Goal: Information Seeking & Learning: Find specific fact

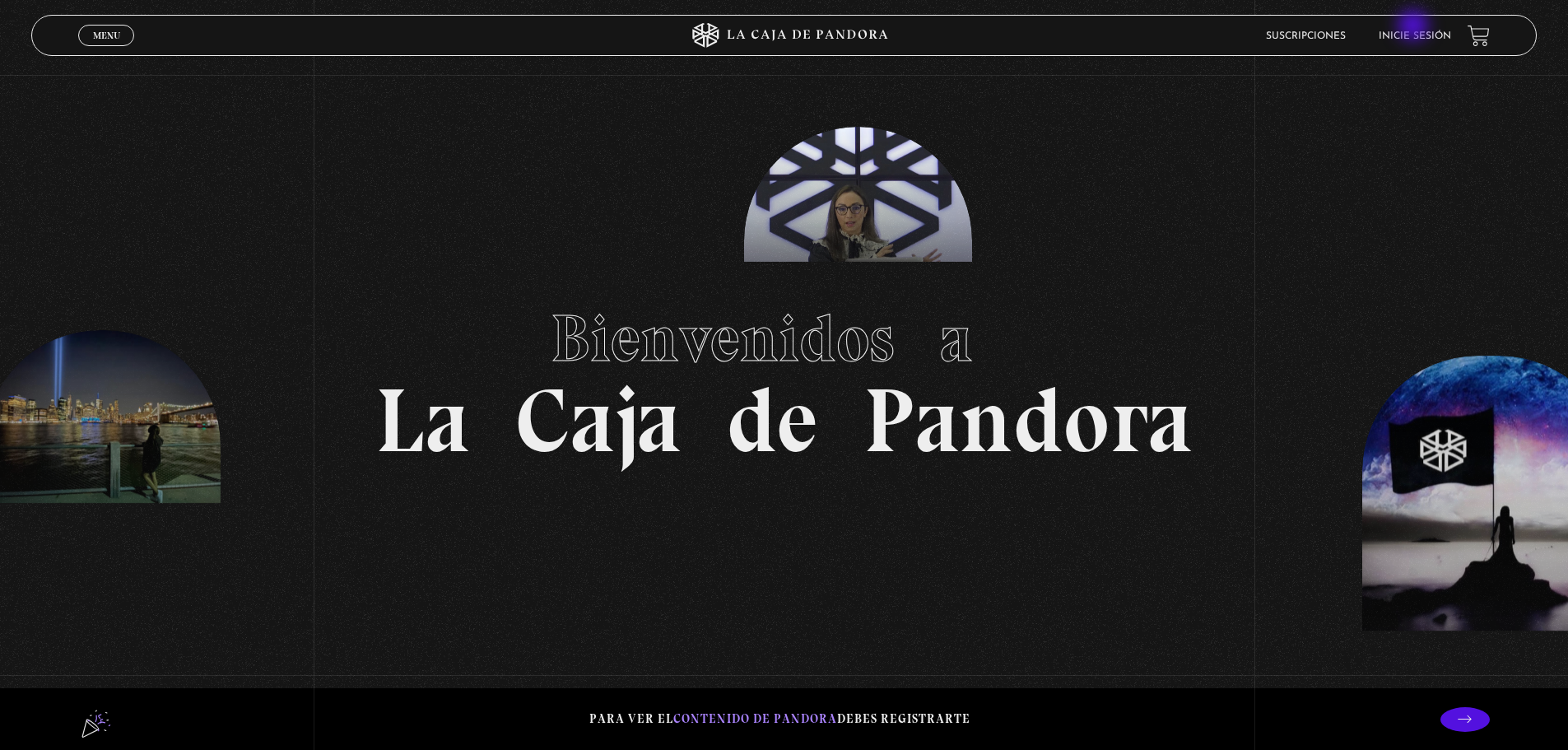
click at [1414, 27] on li "Inicie sesión" at bounding box center [1414, 36] width 73 height 26
click at [1421, 32] on link "Inicie sesión" at bounding box center [1414, 36] width 73 height 10
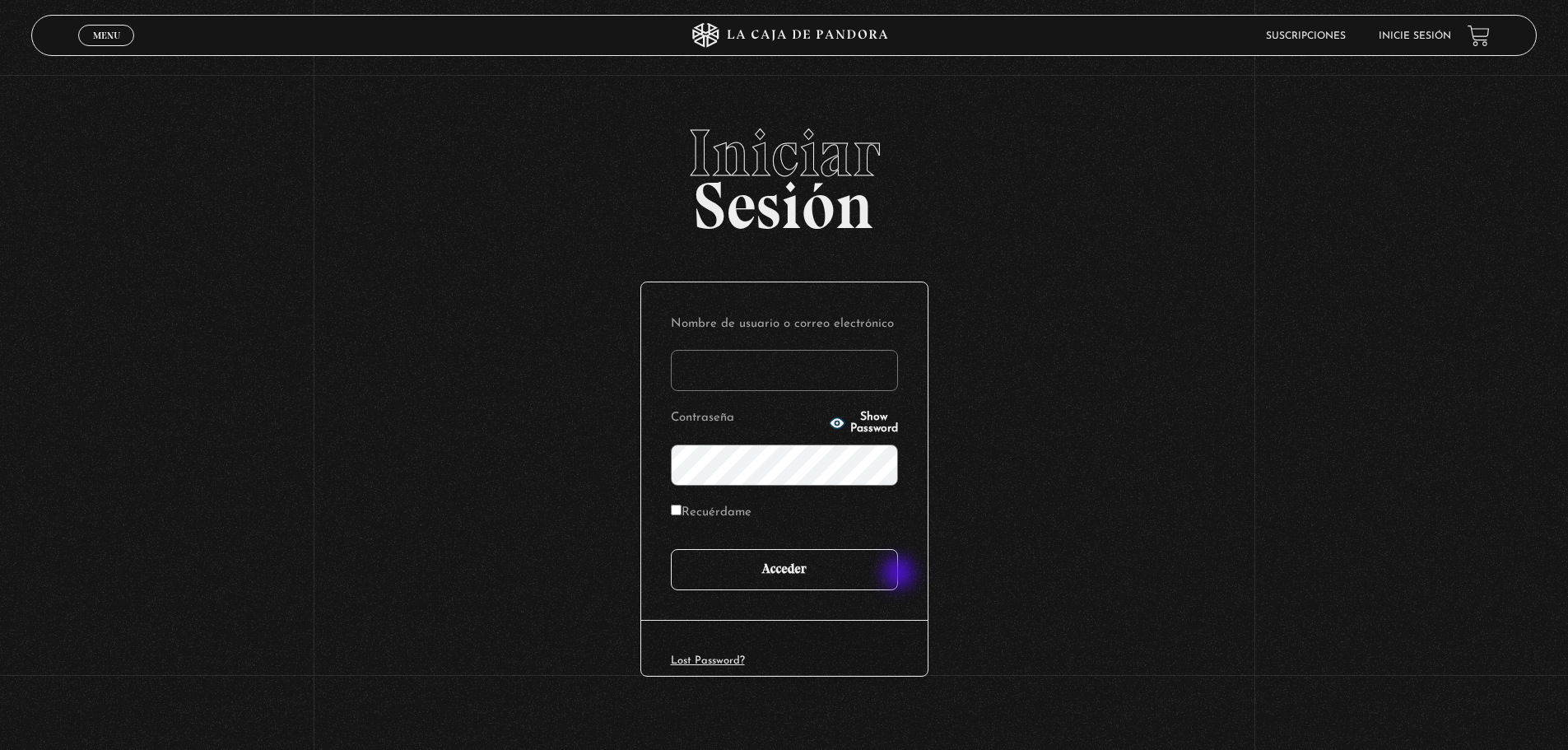
type input "Sthale"
click at [893, 576] on input "Acceder" at bounding box center [784, 569] width 228 height 41
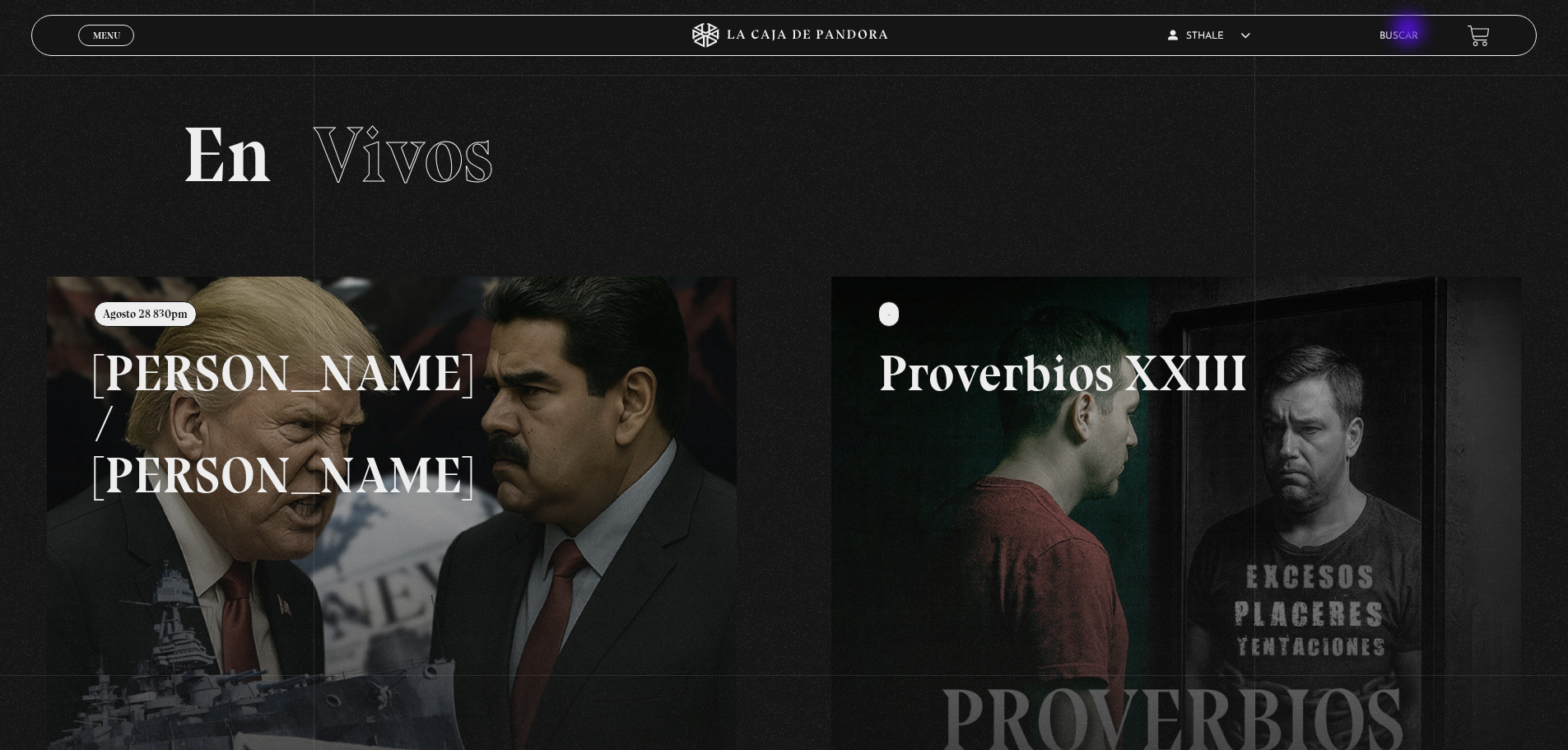
click at [1418, 28] on li "Buscar" at bounding box center [1398, 36] width 39 height 26
click at [1413, 35] on link "Buscar" at bounding box center [1398, 36] width 39 height 10
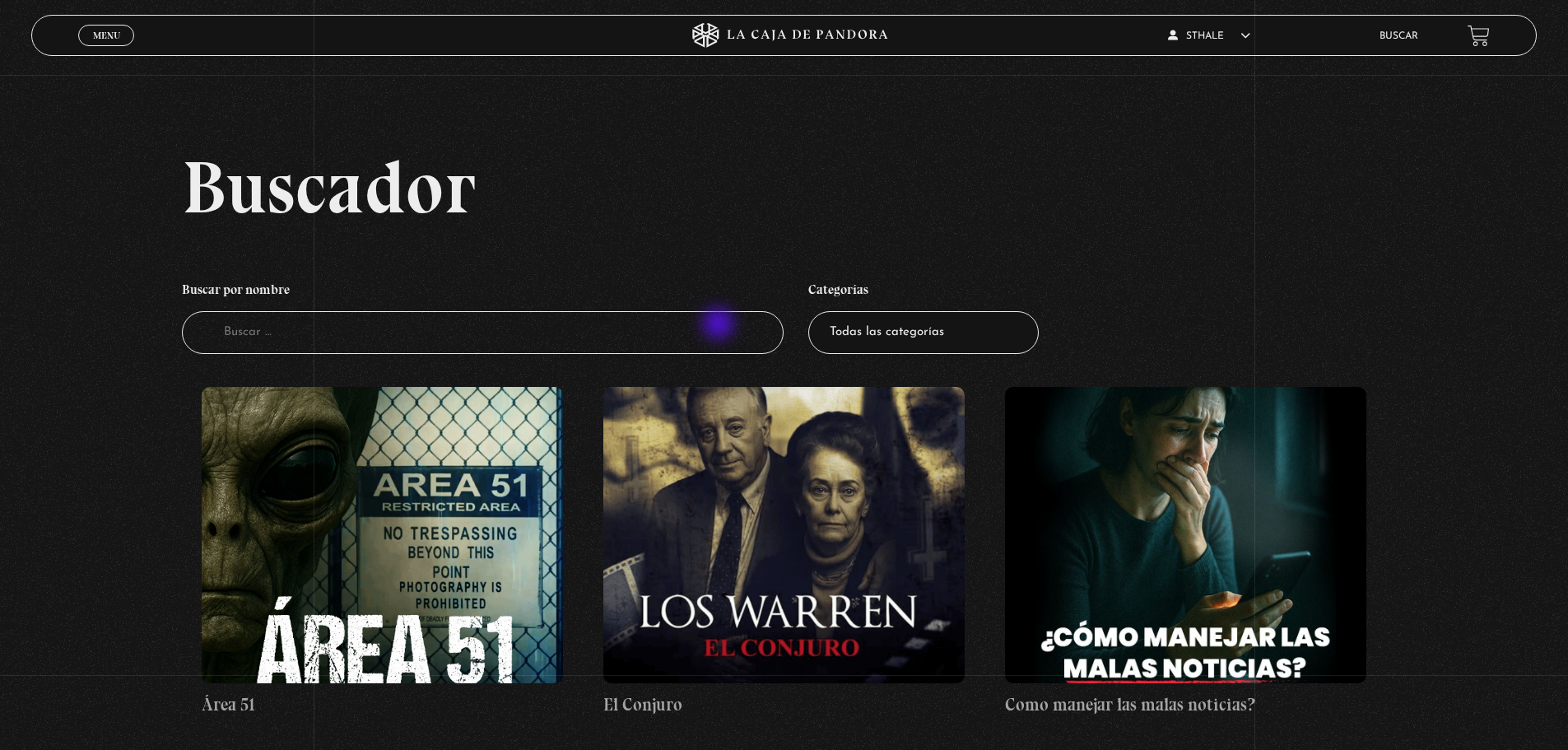
click at [720, 326] on input "Buscador" at bounding box center [483, 334] width 603 height 44
type input "daddy yankee"
click at [588, 328] on input "daddy yankee" at bounding box center [483, 334] width 603 height 44
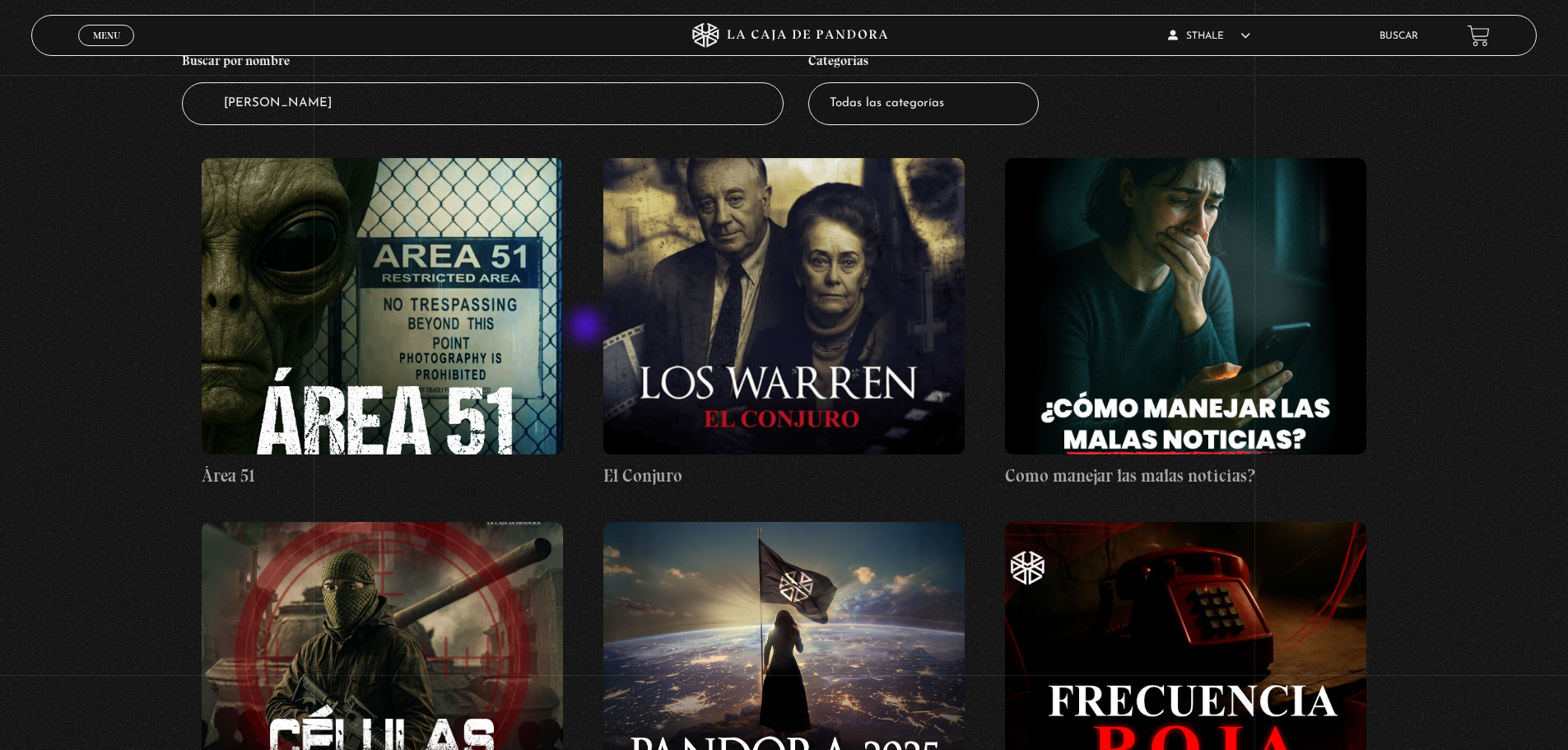
scroll to position [411, 0]
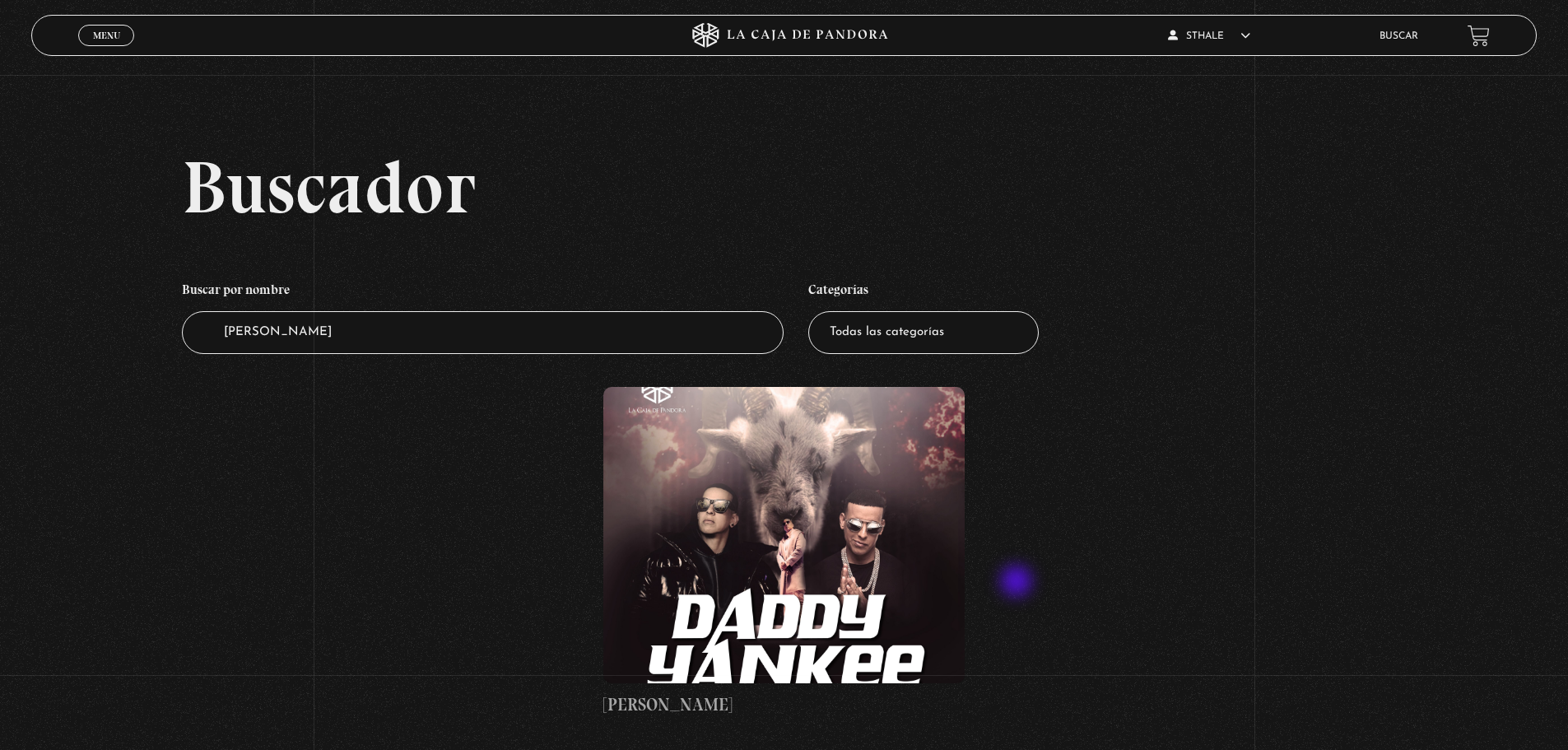
click at [844, 566] on figure at bounding box center [784, 535] width 361 height 297
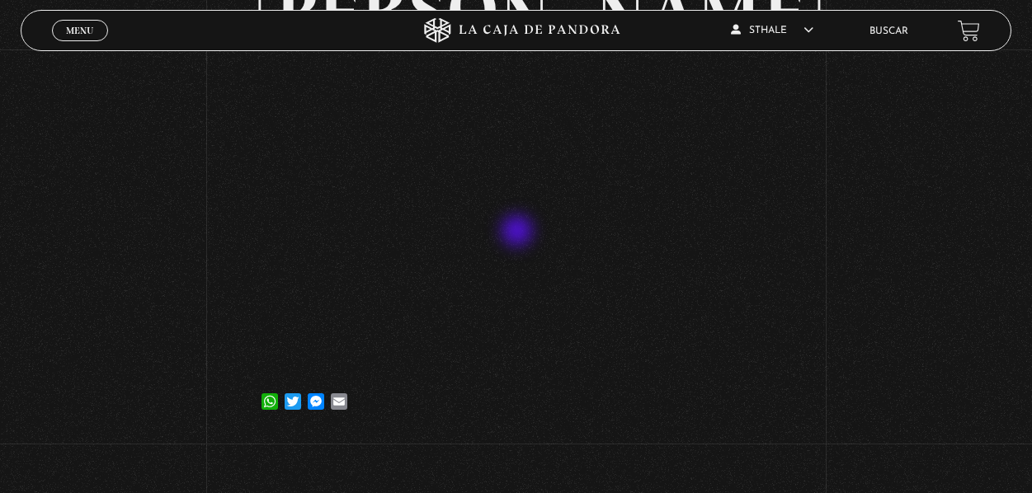
scroll to position [165, 0]
